Goal: Transaction & Acquisition: Purchase product/service

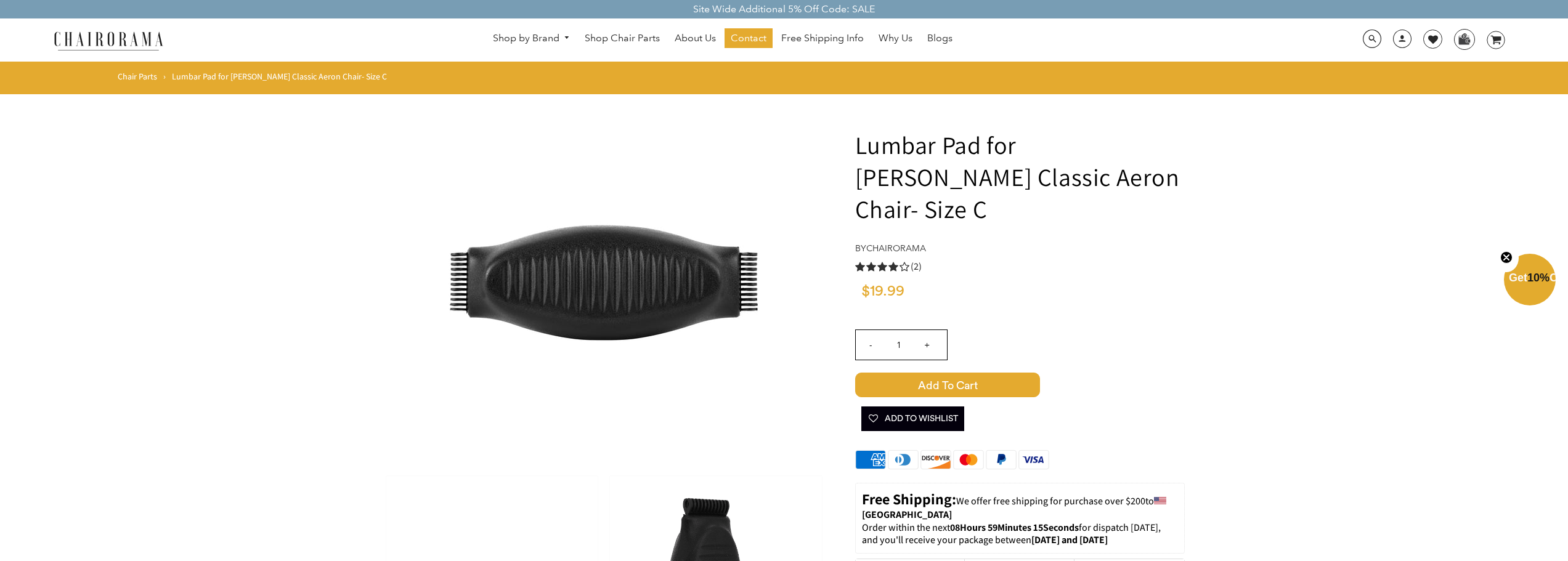
click at [148, 74] on link "Chair Parts" at bounding box center [138, 77] width 40 height 11
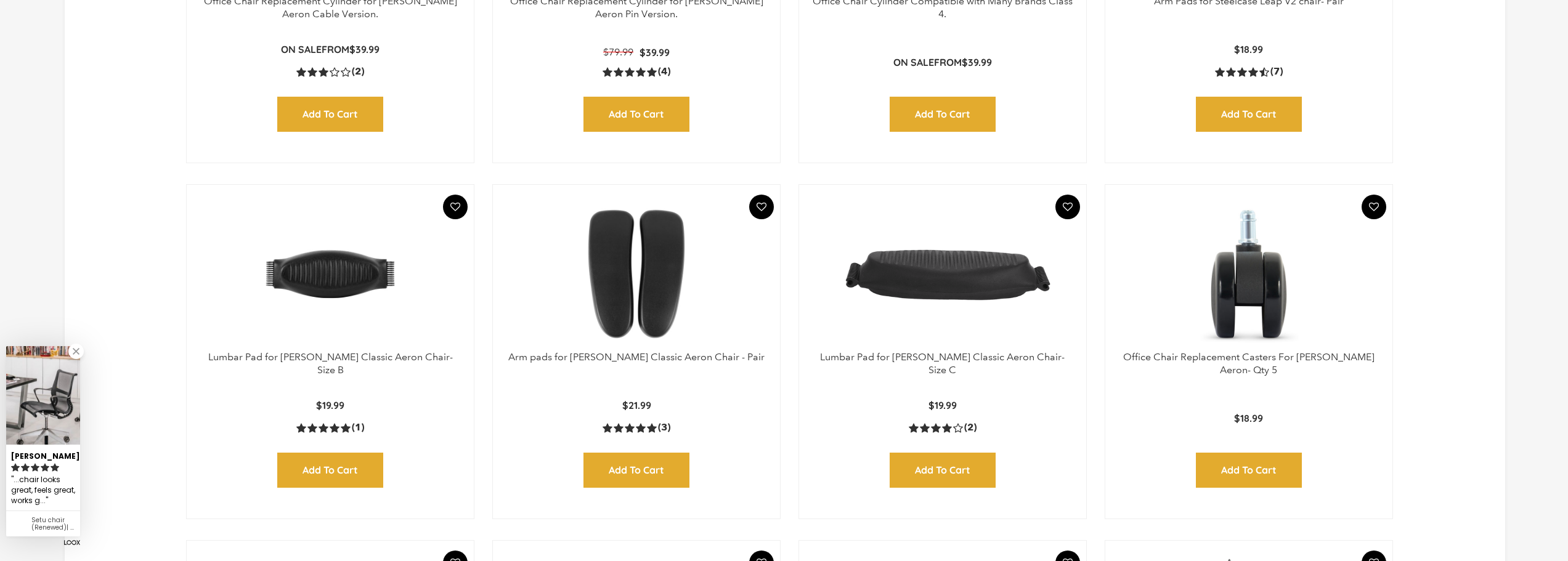
scroll to position [309, 0]
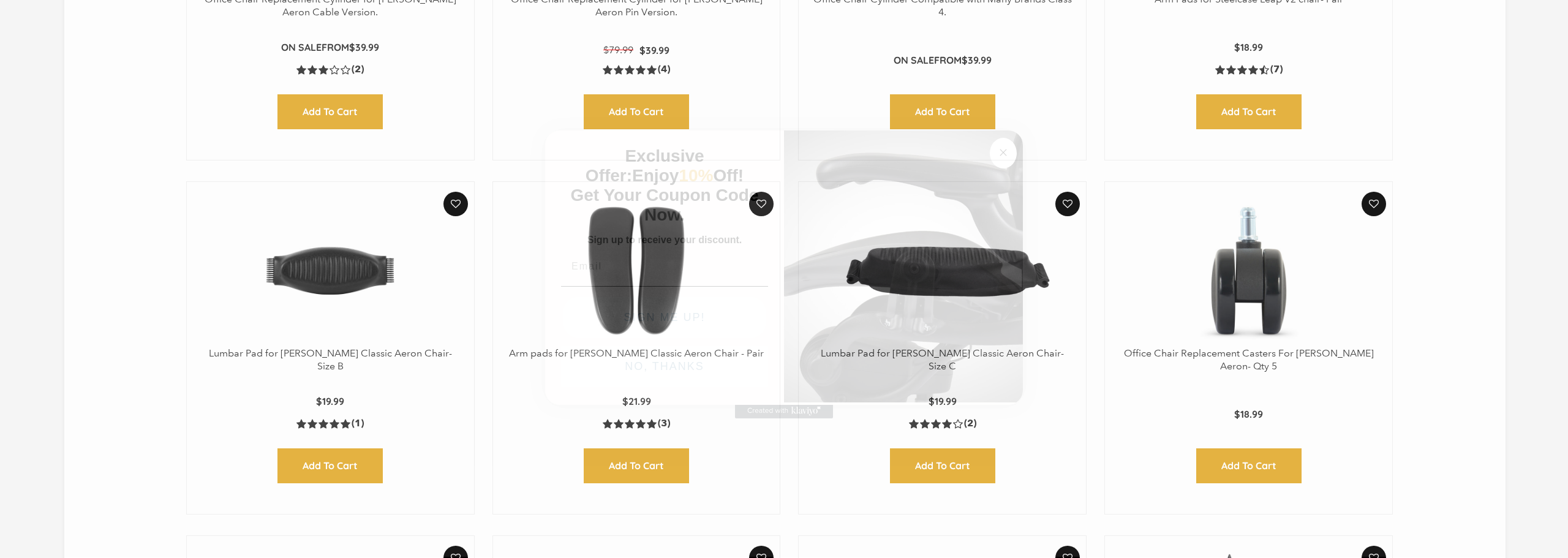
click at [1013, 144] on button "Close dialog" at bounding box center [1003, 153] width 27 height 30
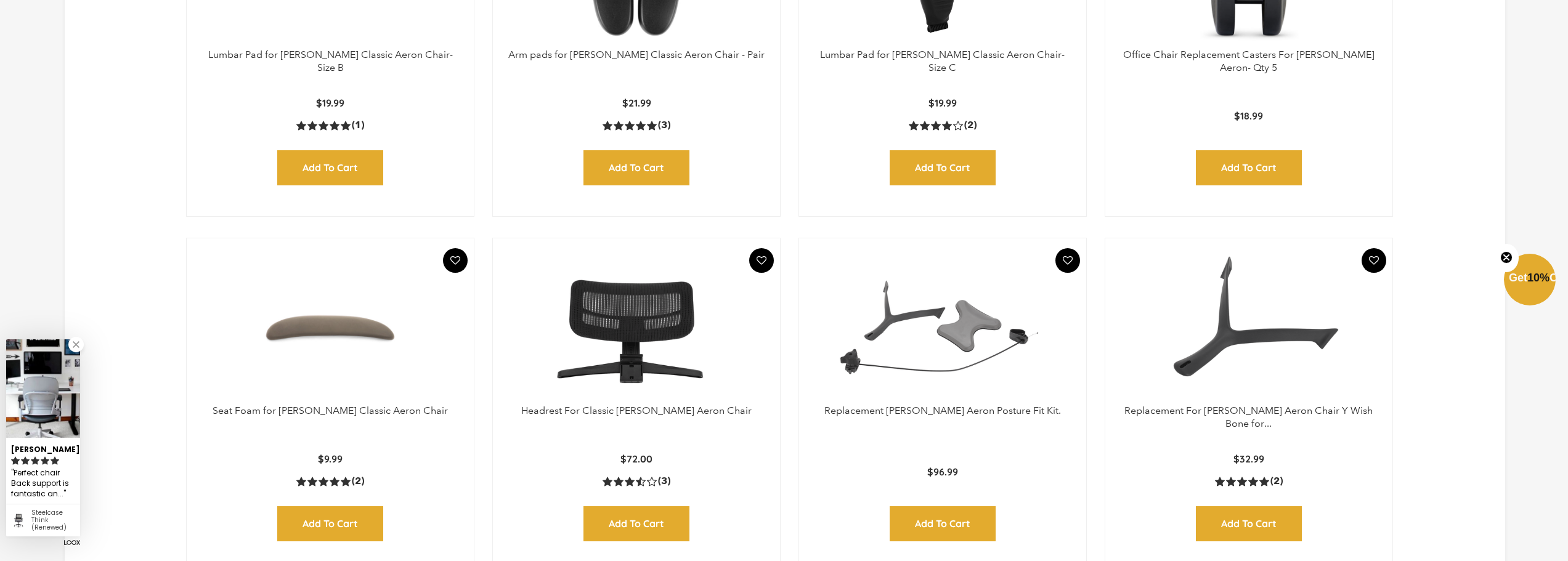
scroll to position [616, 0]
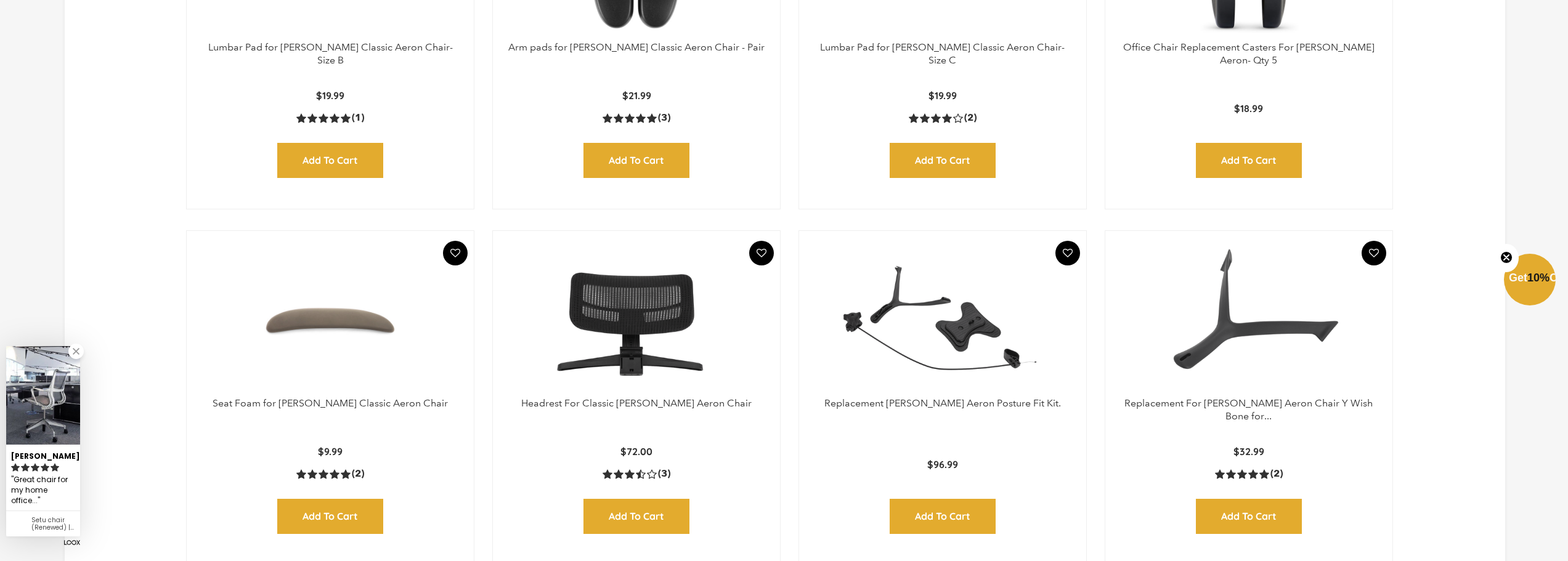
click at [949, 329] on img at bounding box center [943, 320] width 263 height 154
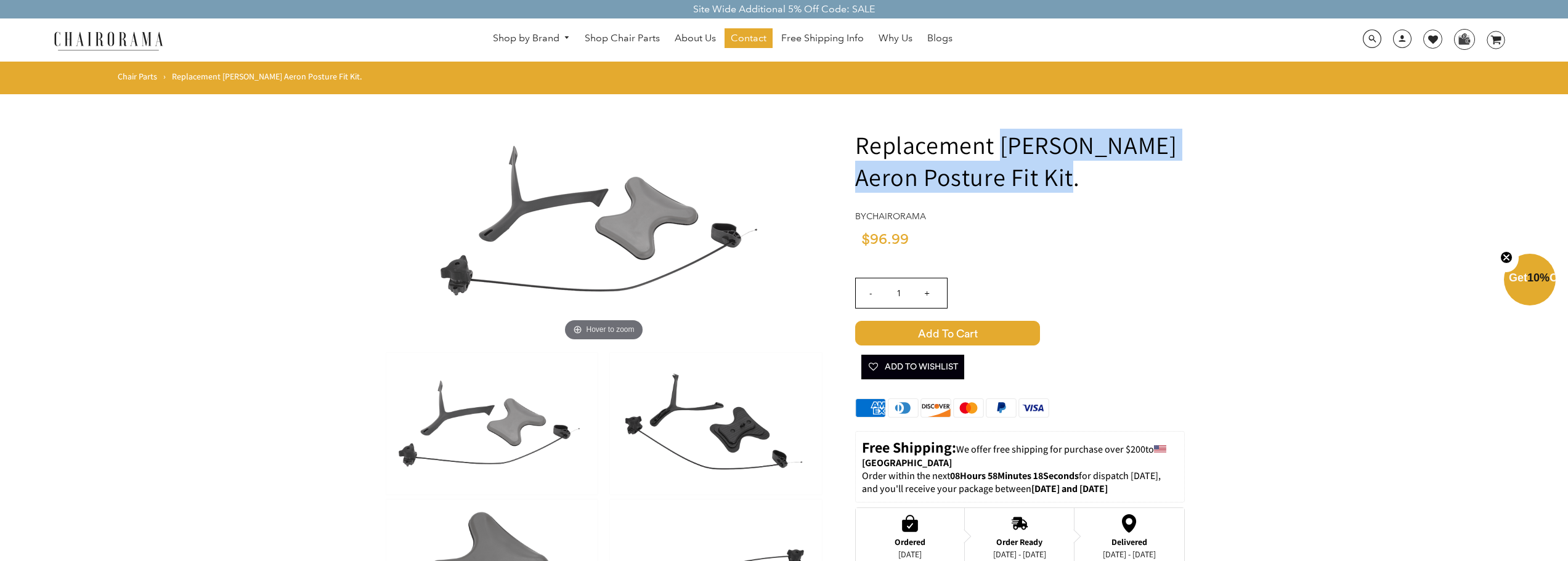
drag, startPoint x: 1000, startPoint y: 143, endPoint x: 1067, endPoint y: 179, distance: 76.1
click at [1067, 179] on h1 "Replacement [PERSON_NAME] Aeron Posture Fit Kit." at bounding box center [1019, 161] width 329 height 65
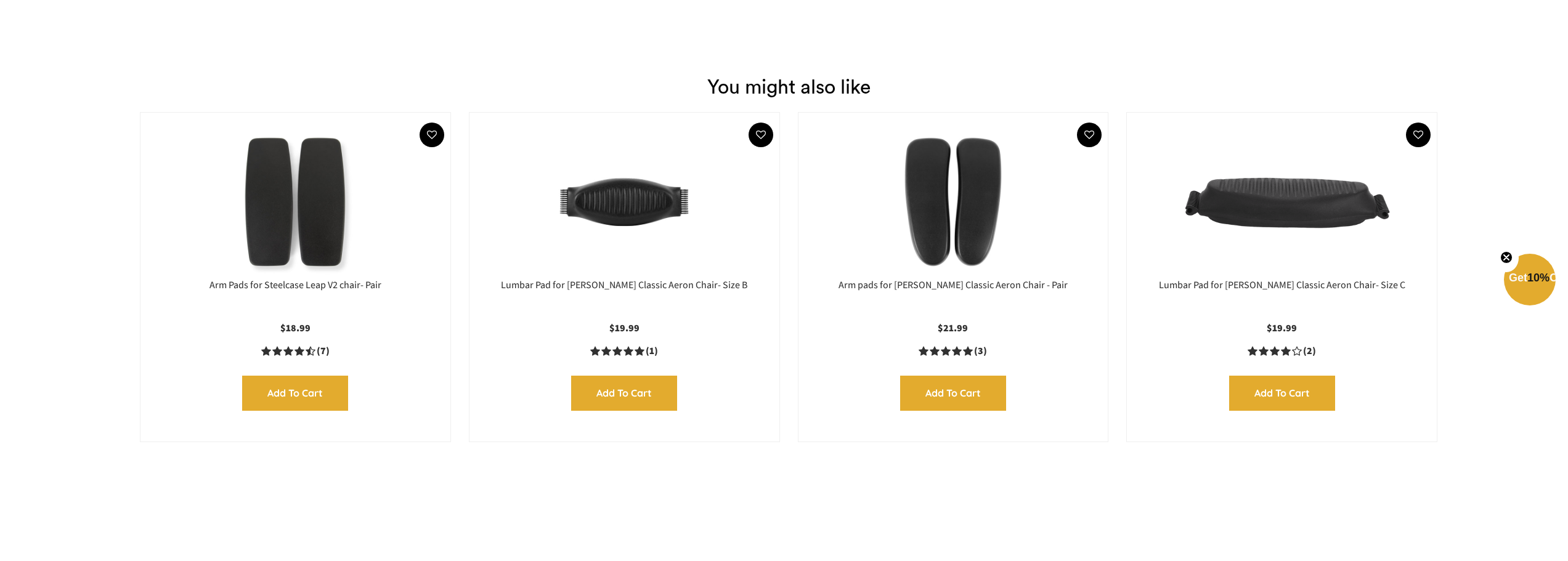
scroll to position [1479, 0]
